Goal: Entertainment & Leisure: Consume media (video, audio)

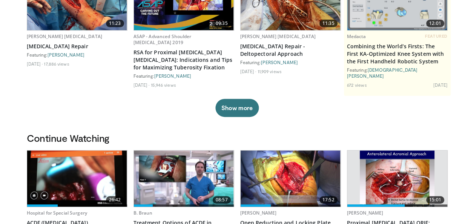
scroll to position [151, 0]
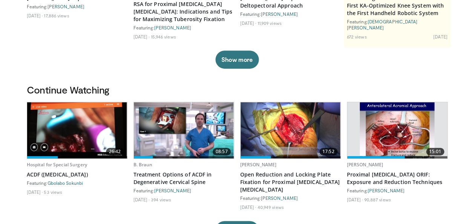
click at [56, 132] on img at bounding box center [77, 130] width 100 height 56
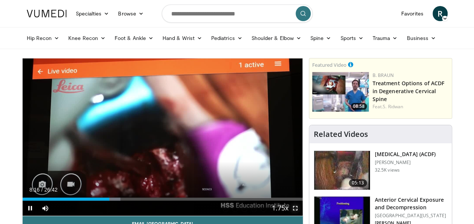
click at [295, 207] on span "Video Player" at bounding box center [295, 208] width 15 height 15
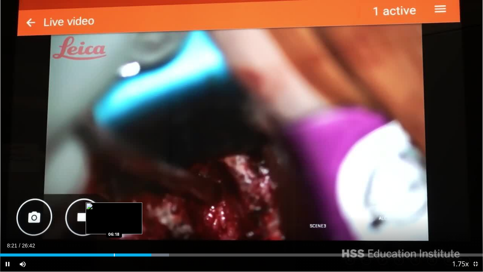
click at [114, 224] on div "Progress Bar" at bounding box center [114, 254] width 1 height 3
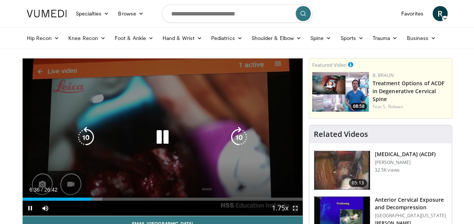
drag, startPoint x: 296, startPoint y: 208, endPoint x: 177, endPoint y: 190, distance: 119.8
click at [296, 208] on span "Video Player" at bounding box center [295, 208] width 15 height 15
